Goal: Information Seeking & Learning: Learn about a topic

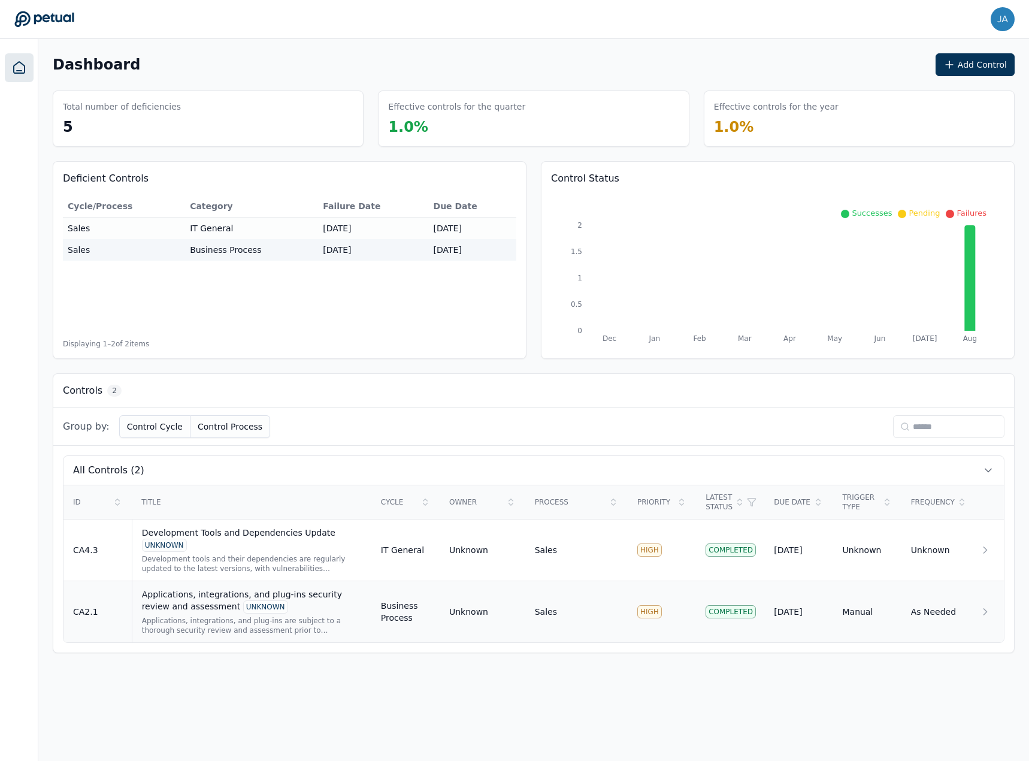
click at [195, 595] on div "Applications, integrations, and plug-ins security review and assessment UNKNOWN" at bounding box center [252, 600] width 220 height 25
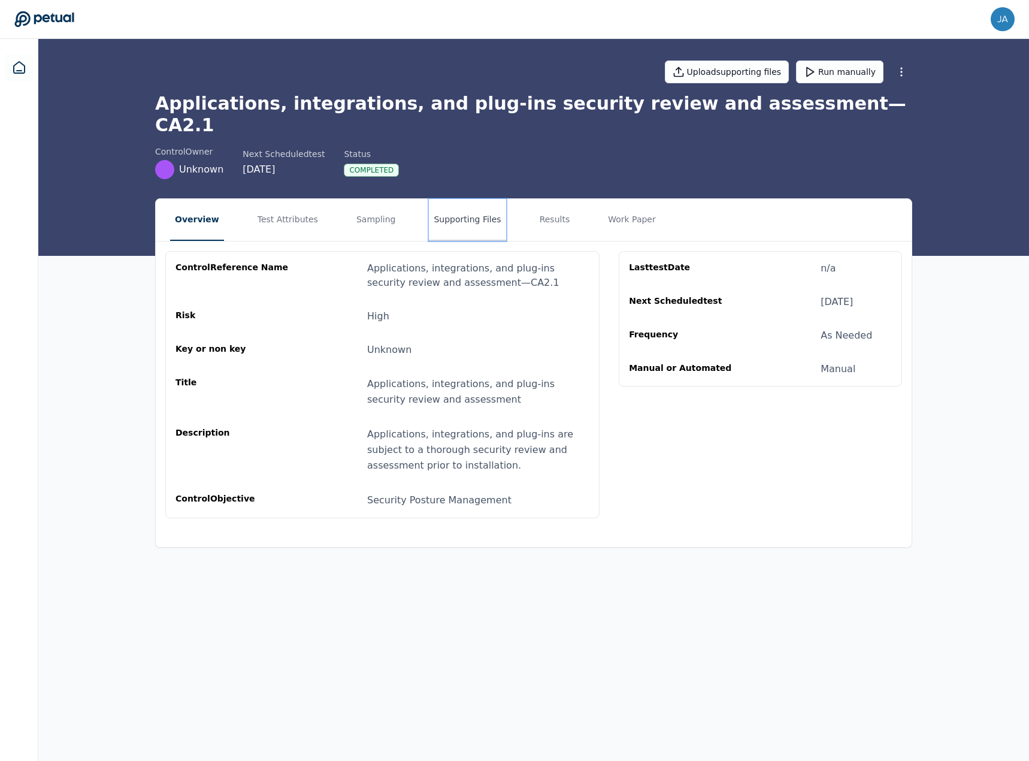
click at [462, 213] on button "Supporting Files" at bounding box center [467, 220] width 77 height 42
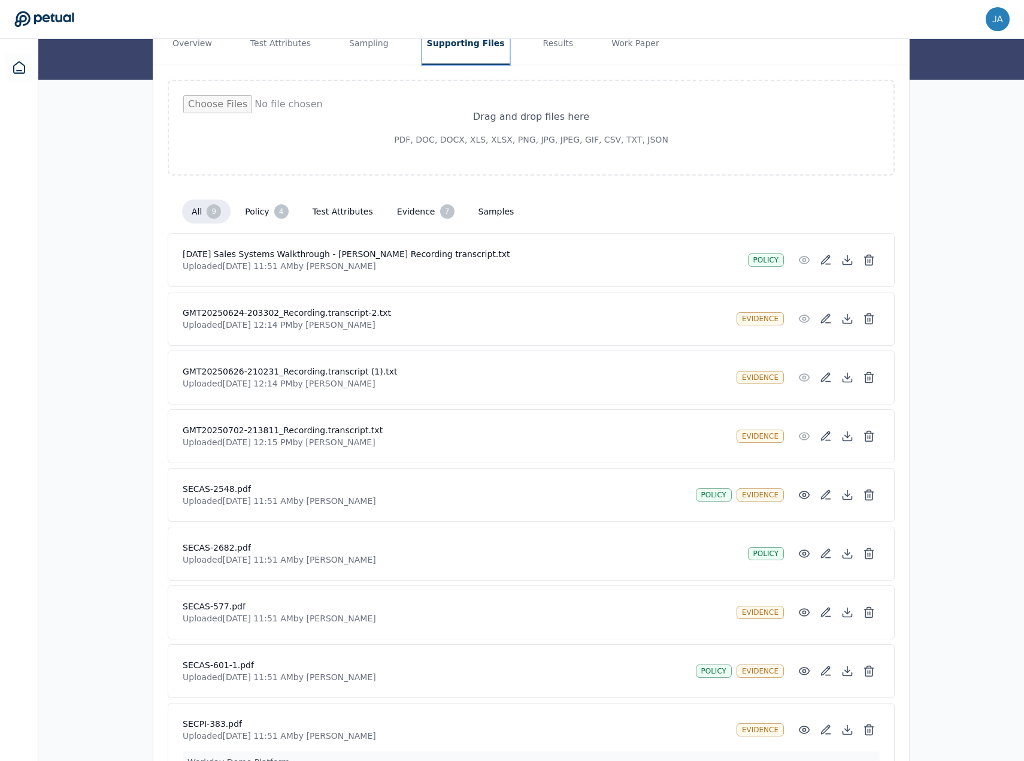
scroll to position [235, 0]
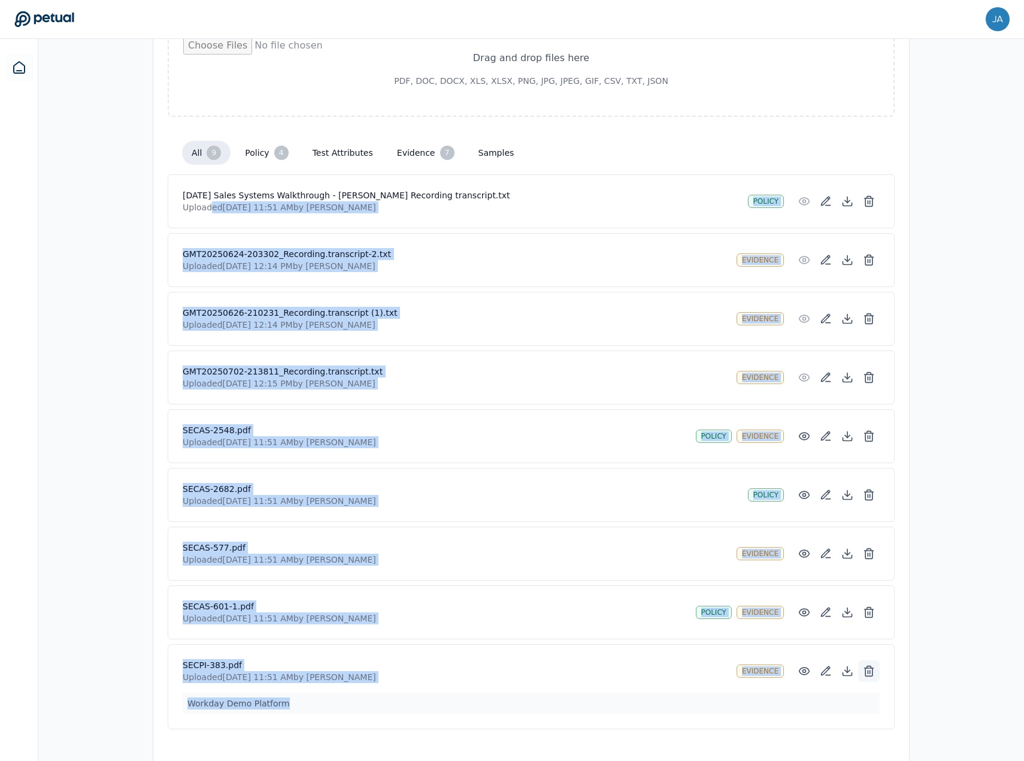
drag, startPoint x: 210, startPoint y: 184, endPoint x: 877, endPoint y: 644, distance: 809.6
click at [682, 664] on div "[DATE] Sales Systems Walkthrough - [PERSON_NAME] Recording transcript.txt Uploa…" at bounding box center [531, 451] width 727 height 555
click at [938, 600] on div "Overview Test Attributes Sampling Supporting Files Results Work Paper Drag and …" at bounding box center [531, 372] width 986 height 819
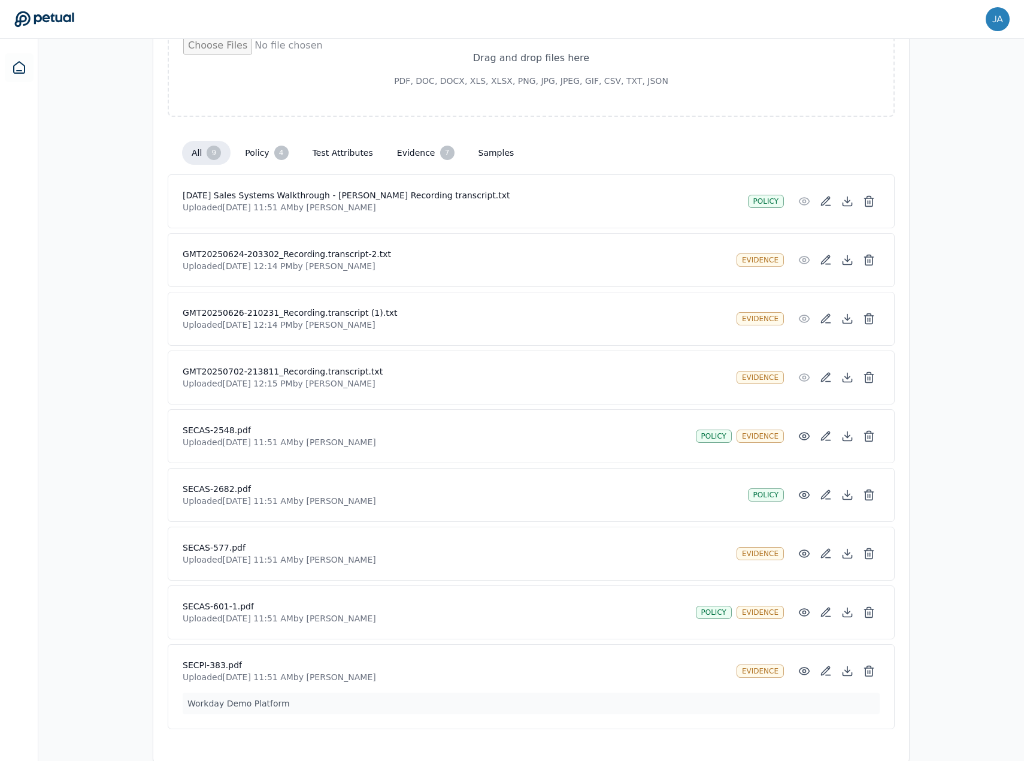
scroll to position [0, 0]
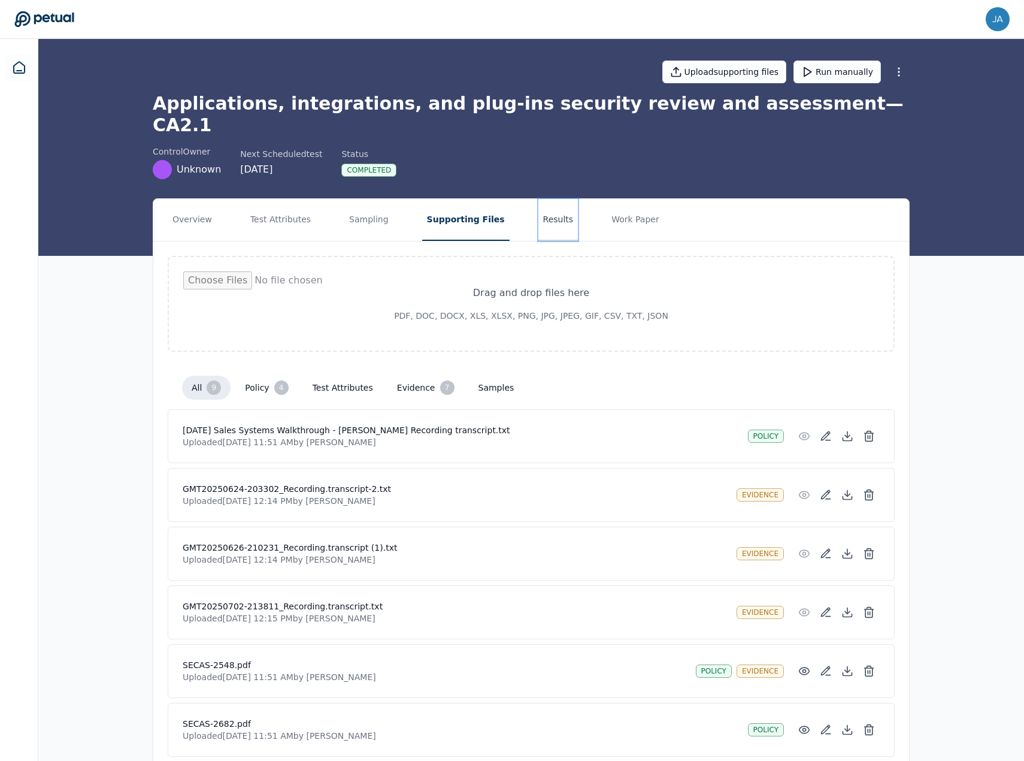
click at [539, 203] on button "Results" at bounding box center [558, 220] width 40 height 42
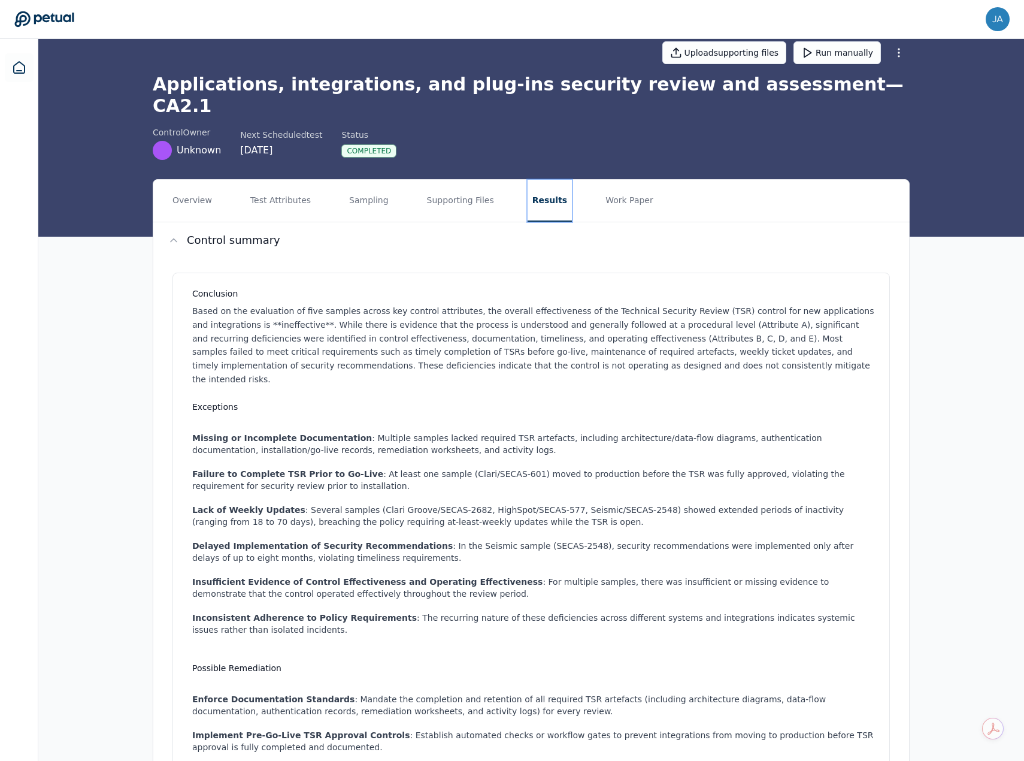
scroll to position [17, 0]
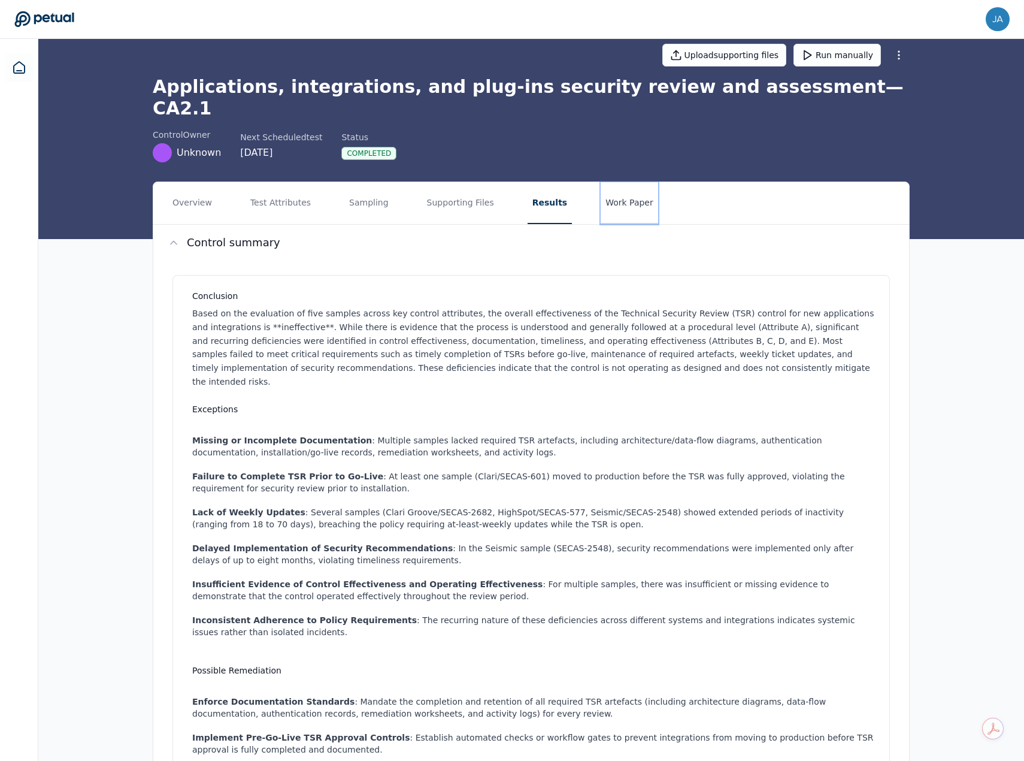
click at [608, 184] on button "Work Paper" at bounding box center [630, 203] width 58 height 42
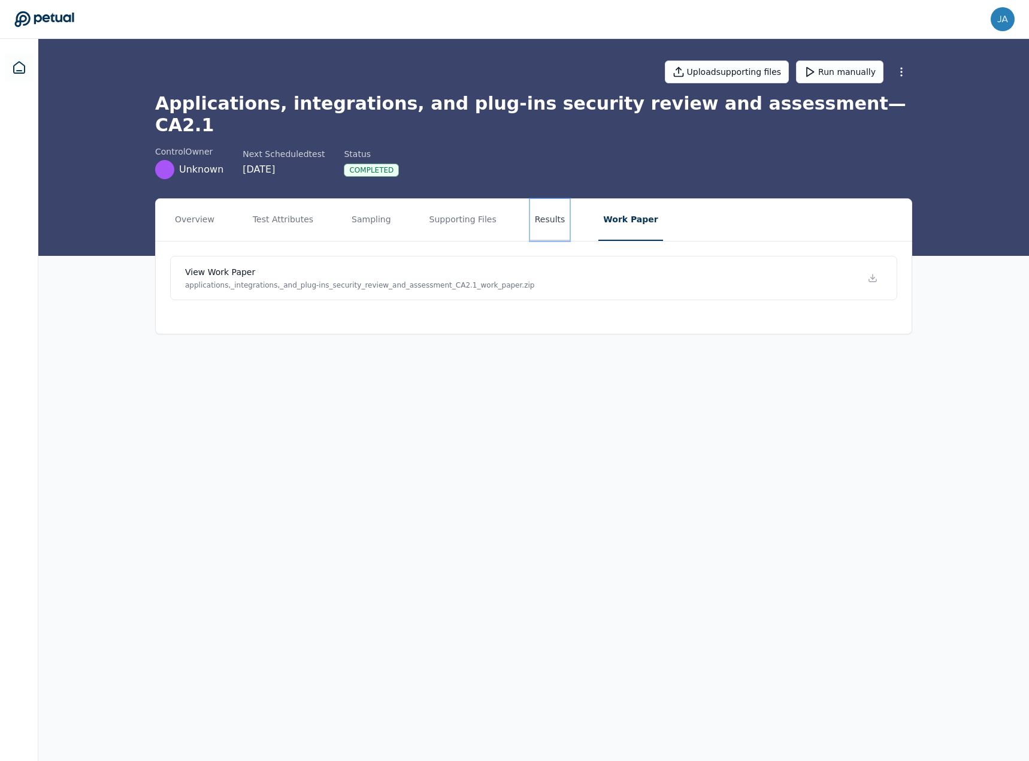
click at [530, 200] on button "Results" at bounding box center [550, 220] width 40 height 42
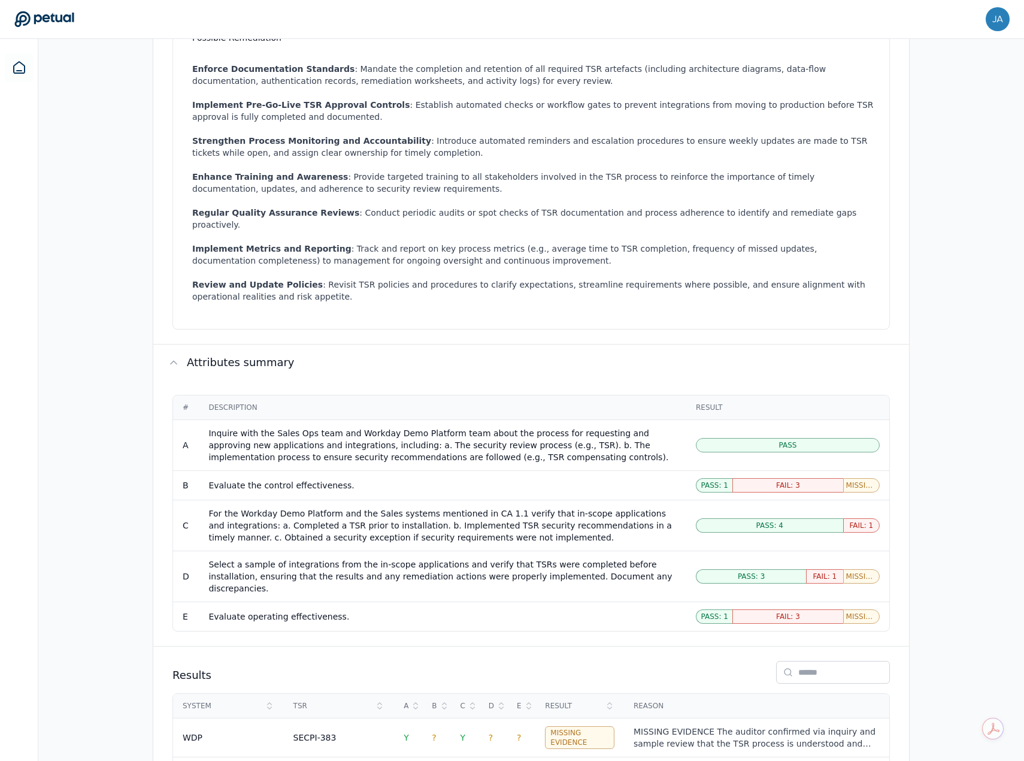
scroll to position [719, 0]
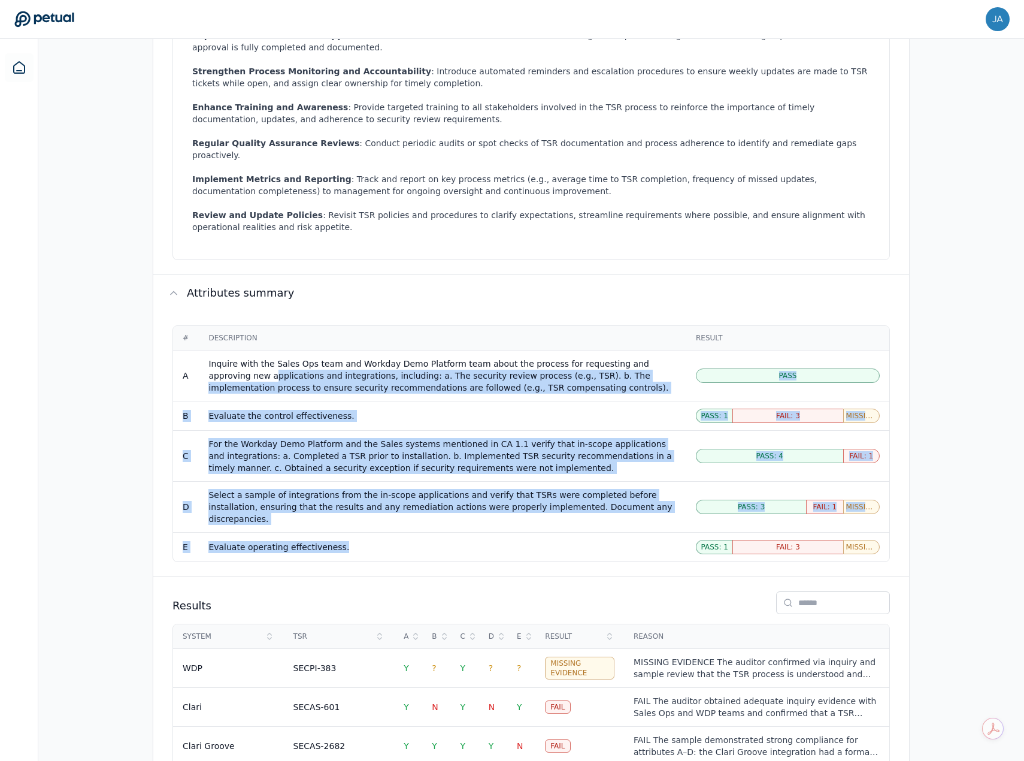
drag, startPoint x: 215, startPoint y: 329, endPoint x: 452, endPoint y: 482, distance: 281.9
click at [451, 481] on tbody "A Inquire with the Sales Ops team and Workday Demo Platform team about the proc…" at bounding box center [531, 455] width 716 height 211
click at [444, 532] on td "Evaluate operating effectiveness." at bounding box center [443, 546] width 488 height 29
click at [468, 489] on div "Select a sample of integrations from the in-scope applications and verify that …" at bounding box center [442, 507] width 468 height 36
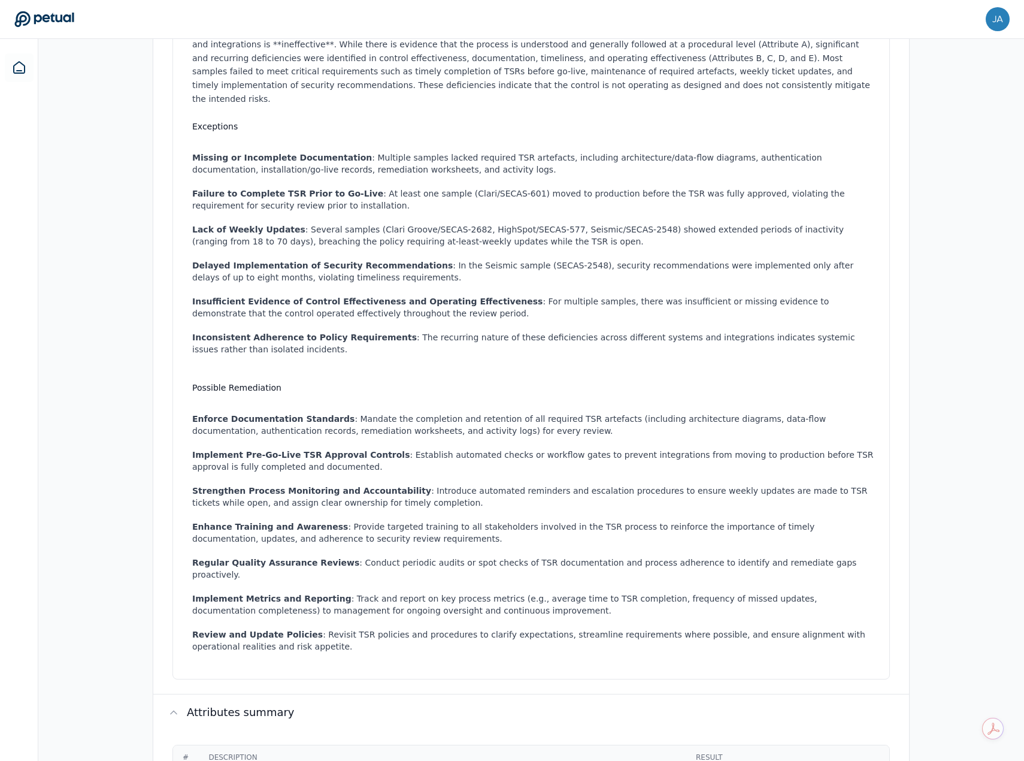
scroll to position [0, 0]
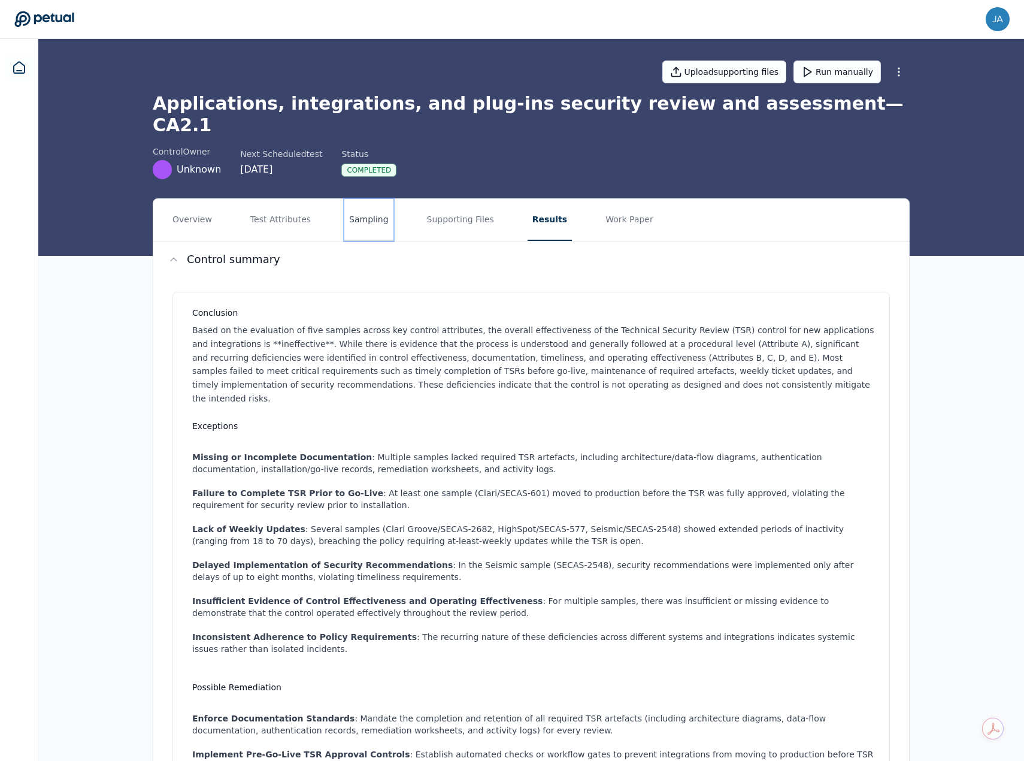
click at [373, 199] on button "Sampling" at bounding box center [368, 220] width 49 height 42
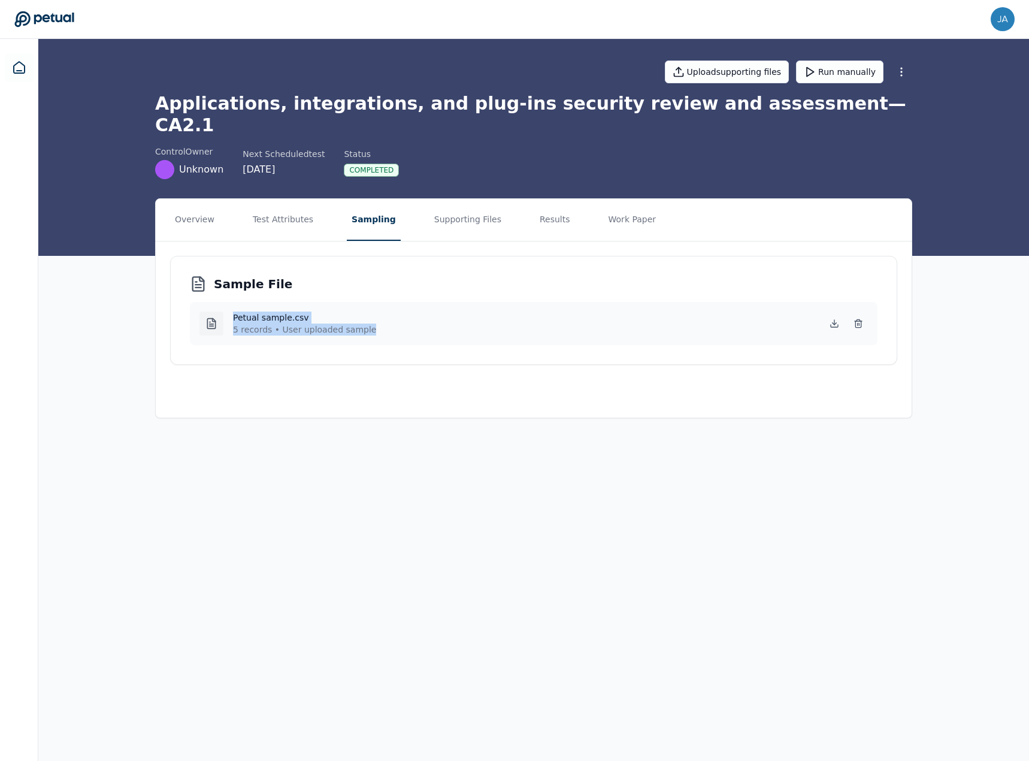
drag, startPoint x: 232, startPoint y: 296, endPoint x: 372, endPoint y: 311, distance: 140.4
click at [372, 311] on div "Petual sample.csv 5 records • User uploaded sample" at bounding box center [533, 323] width 668 height 24
click at [380, 341] on div "Sample File Petual sample.csv 5 records • User uploaded sample" at bounding box center [533, 310] width 727 height 109
click at [296, 199] on button "Test Attributes" at bounding box center [283, 220] width 70 height 42
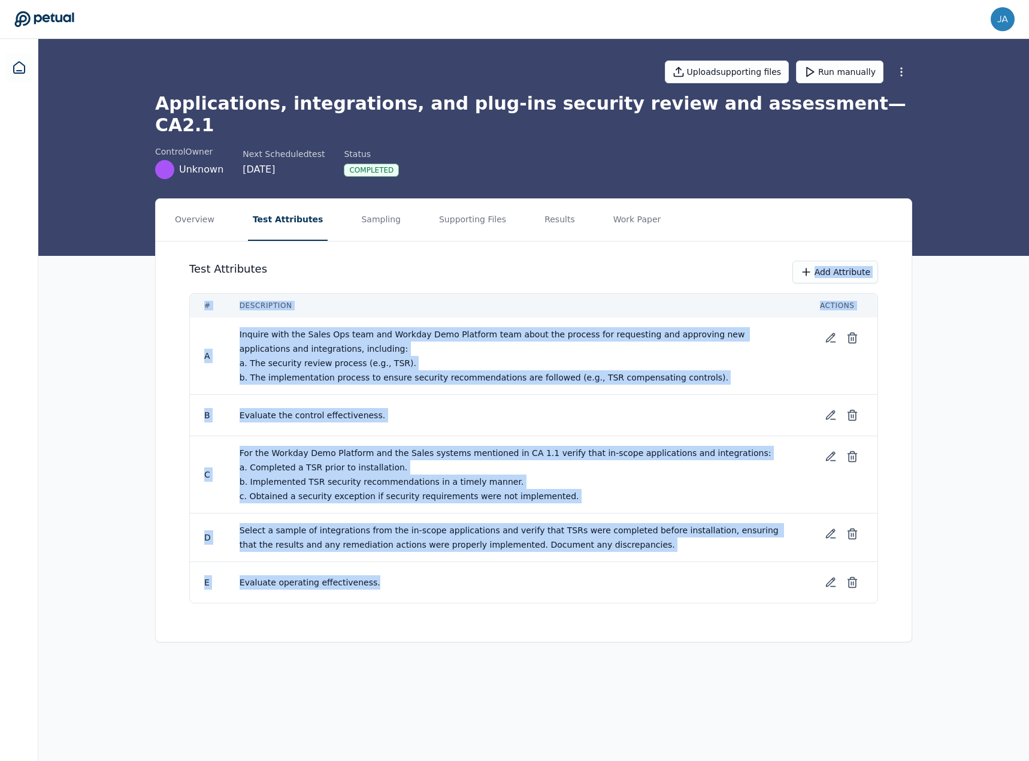
drag, startPoint x: 385, startPoint y: 264, endPoint x: 541, endPoint y: 567, distance: 340.5
click at [544, 564] on div "Test Attributes Add Attribute # Description Actions A Inquire with the Sales Op…" at bounding box center [534, 431] width 756 height 381
click at [515, 577] on td "Evaluate operating effectiveness." at bounding box center [515, 582] width 580 height 41
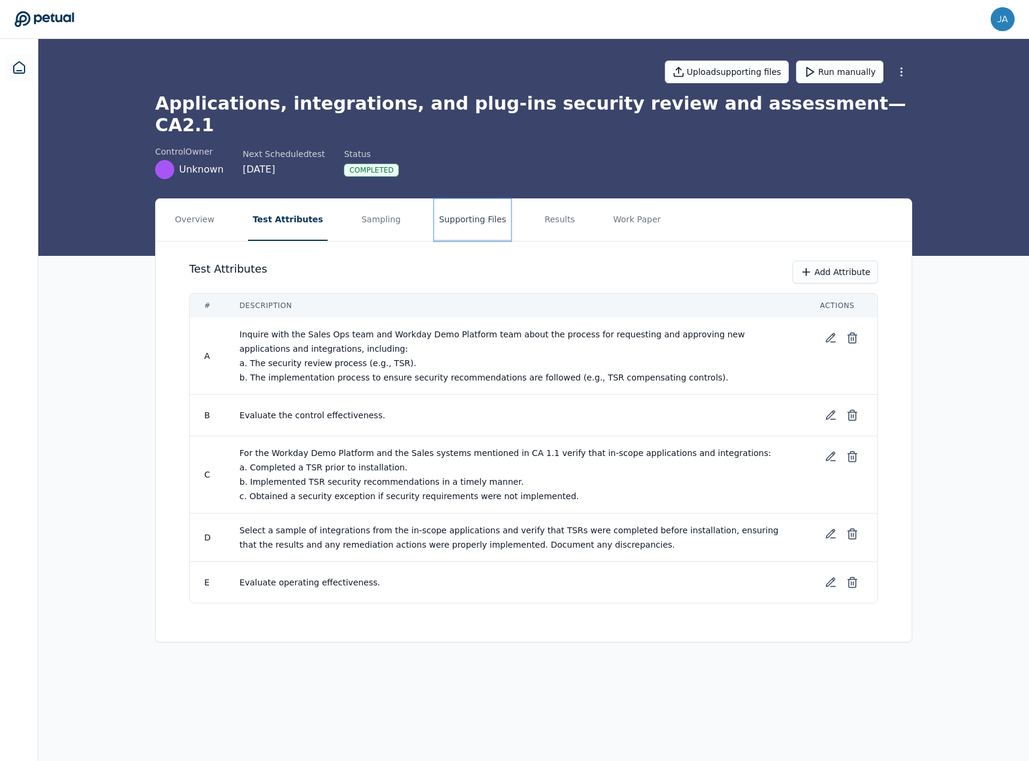
click at [476, 207] on button "Supporting Files" at bounding box center [472, 220] width 77 height 42
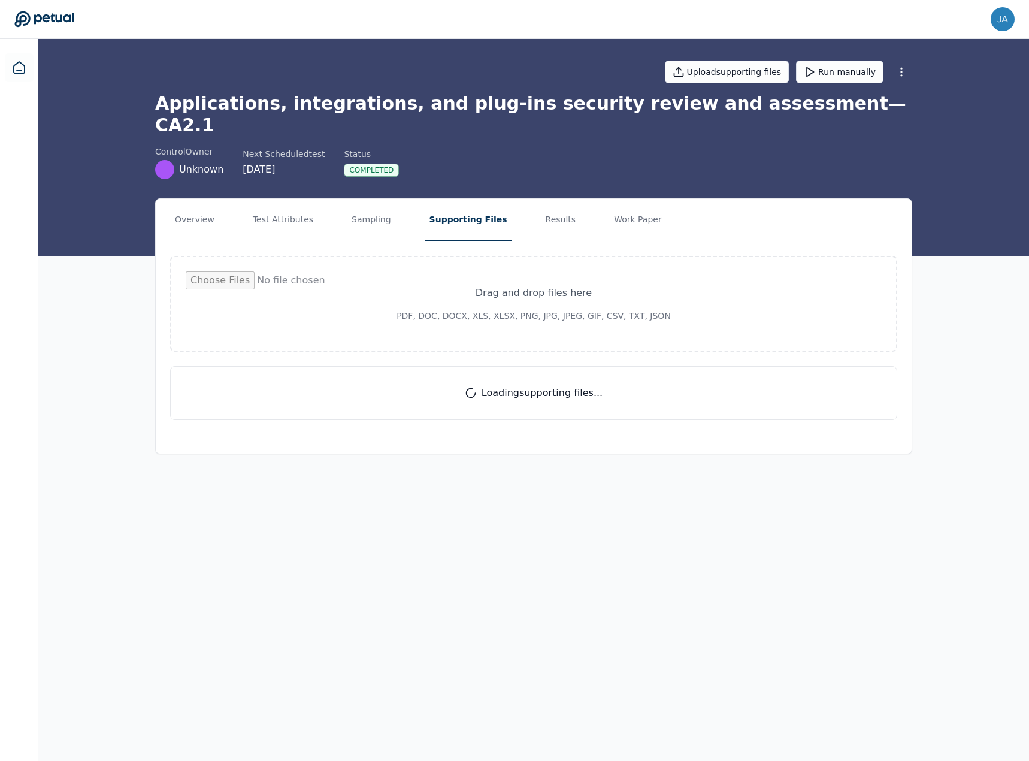
click at [551, 212] on nav "Overview Test Attributes Sampling Supporting Files Results Work Paper" at bounding box center [534, 220] width 756 height 42
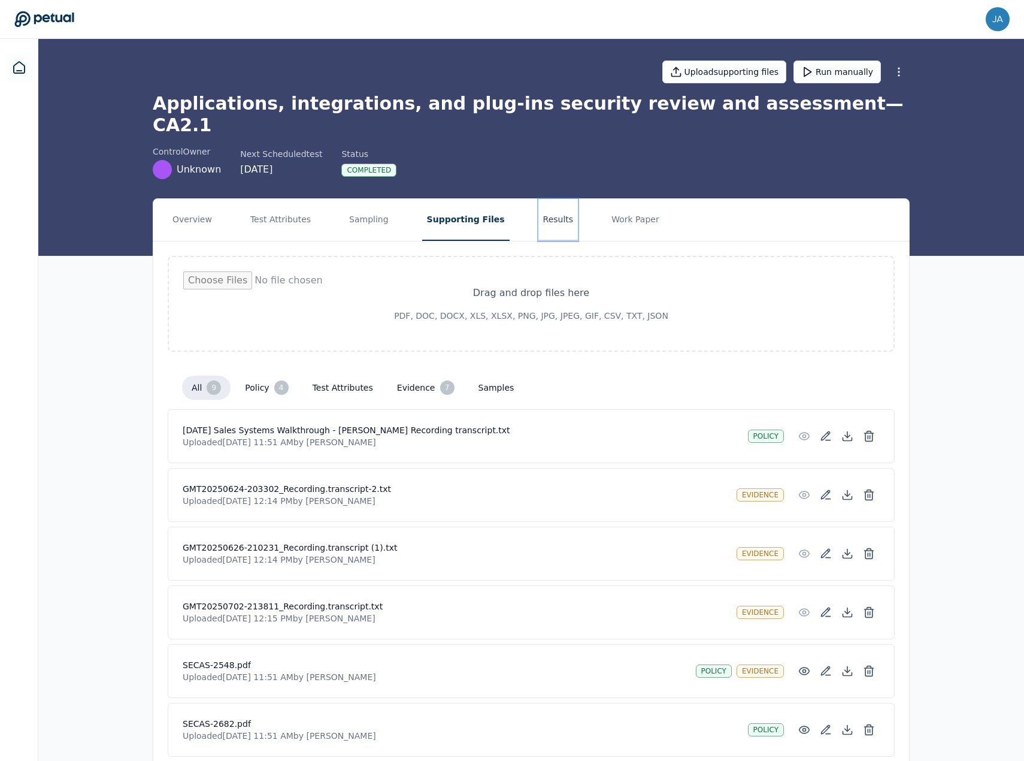
click at [545, 199] on button "Results" at bounding box center [558, 220] width 40 height 42
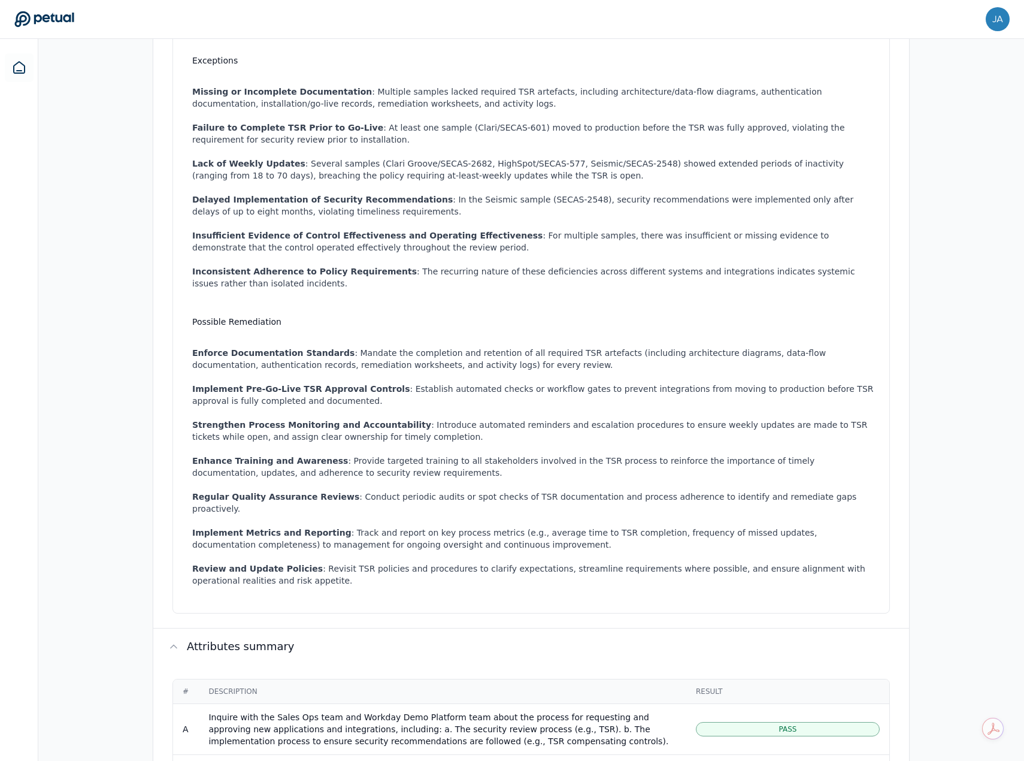
scroll to position [376, 0]
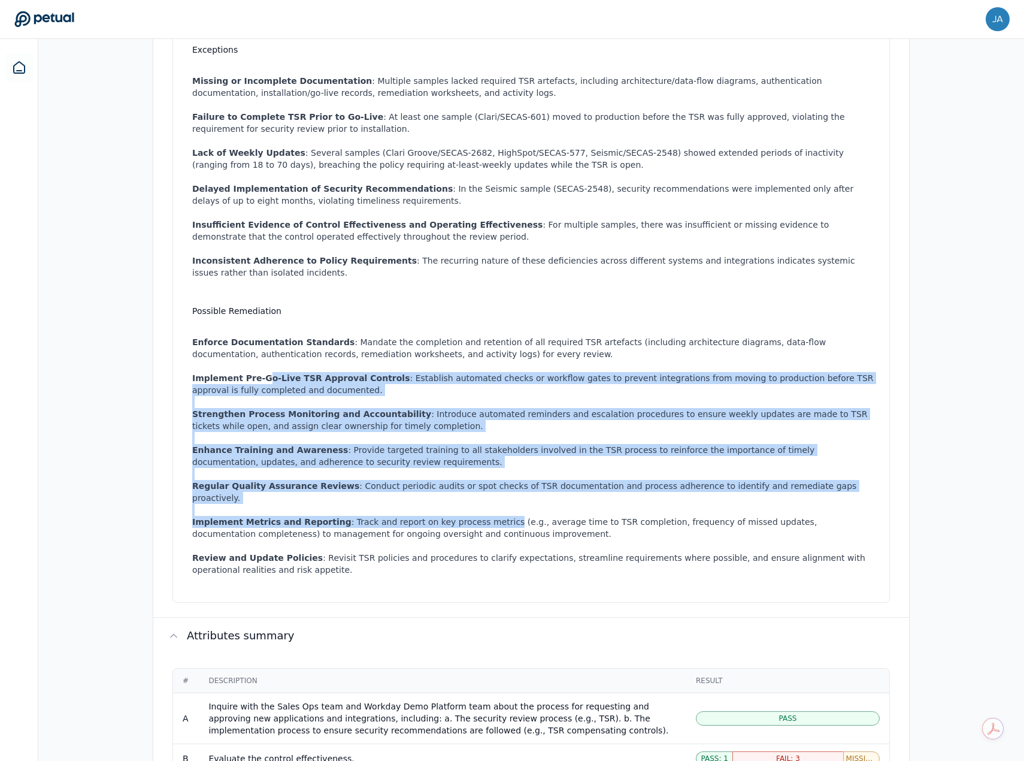
drag, startPoint x: 258, startPoint y: 340, endPoint x: 476, endPoint y: 482, distance: 260.2
click at [476, 481] on ul "Enforce Documentation Standards : Mandate the completion and retention of all r…" at bounding box center [533, 456] width 683 height 264
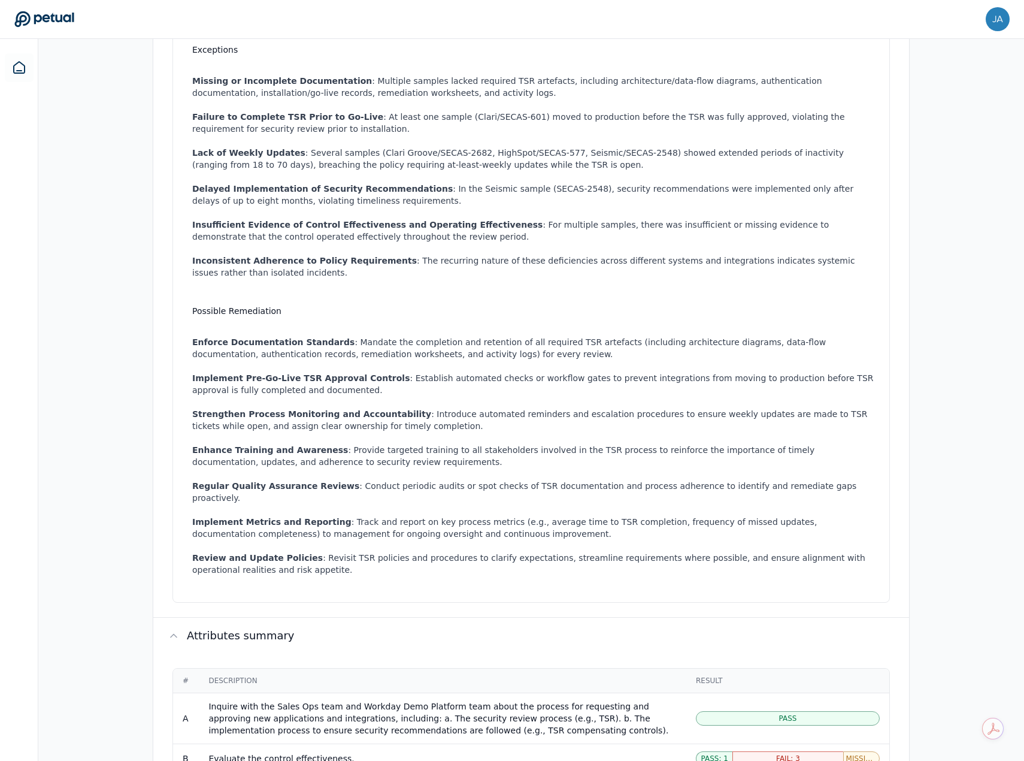
click at [453, 552] on li "Review and Update Policies : Revisit TSR policies and procedures to clarify exp…" at bounding box center [533, 564] width 683 height 24
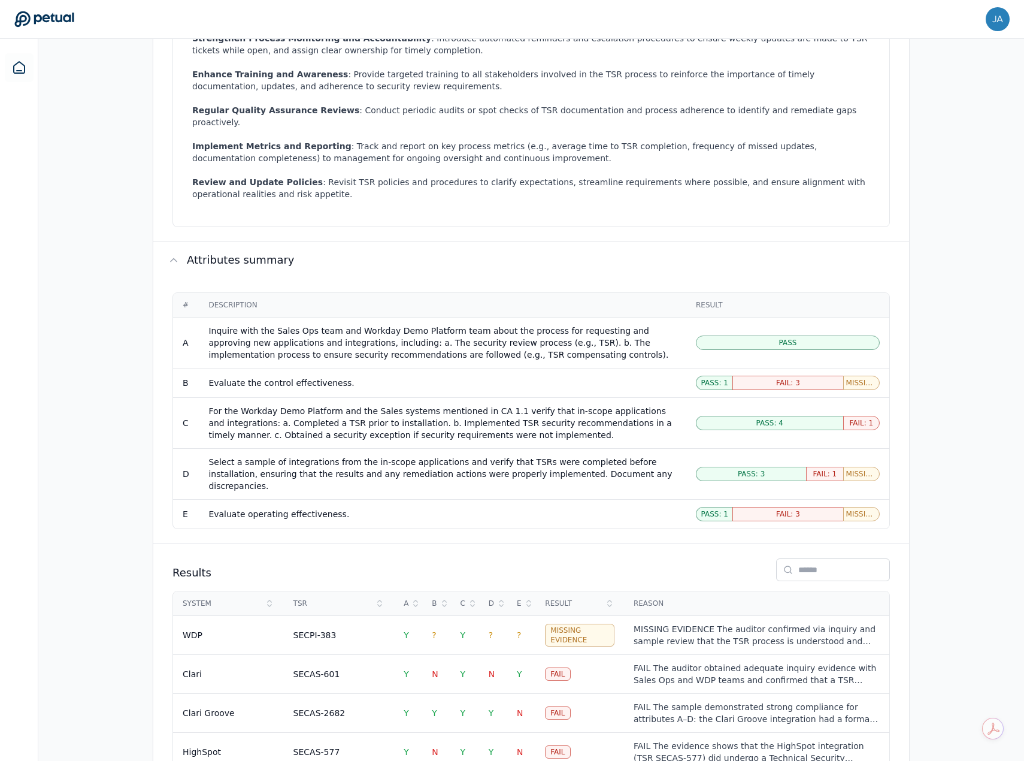
scroll to position [795, 0]
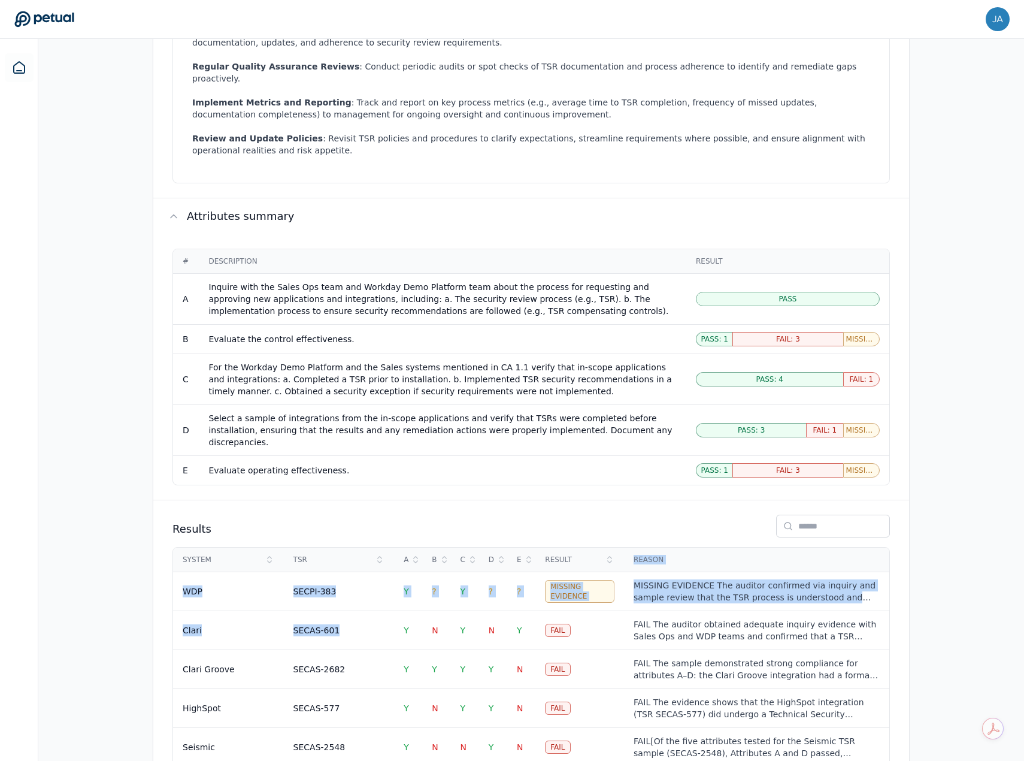
drag, startPoint x: 386, startPoint y: 561, endPoint x: 525, endPoint y: 715, distance: 207.4
click at [525, 715] on div "Results System TSR A B C D E Result Reason WDP SECPI-383 Y ? Y ? ? Missing Evid…" at bounding box center [531, 640] width 756 height 281
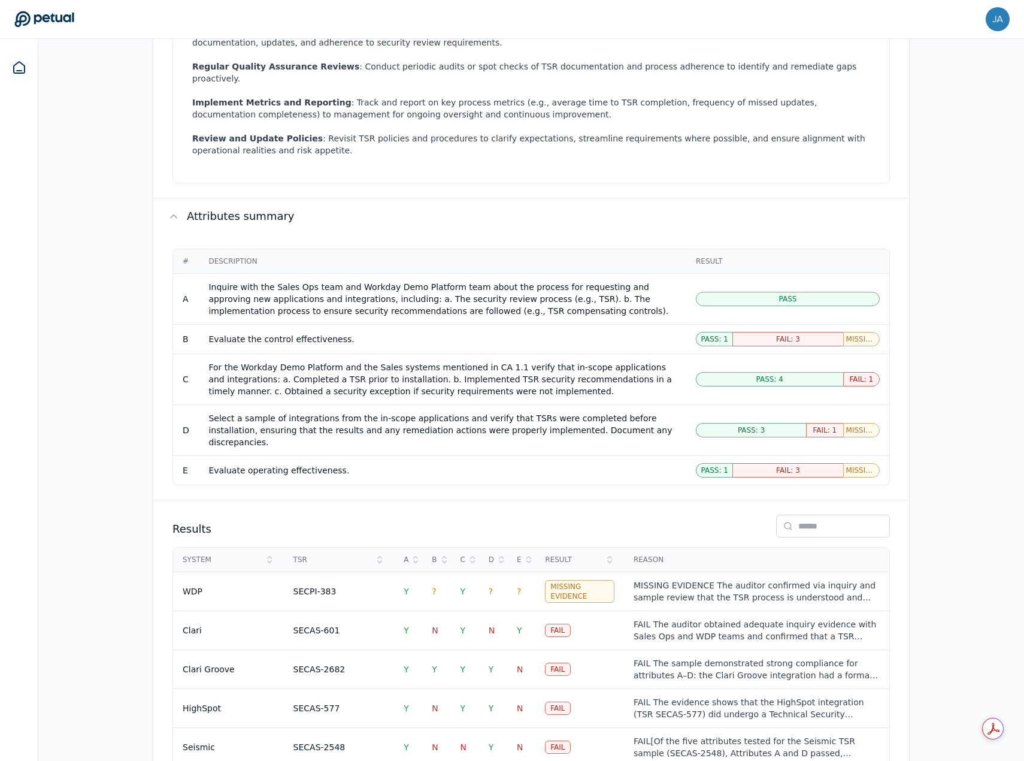
click at [946, 561] on div "Overview Test Attributes Sampling Supporting Files Results Work Paper Control s…" at bounding box center [531, 111] width 986 height 1417
